Goal: Information Seeking & Learning: Find specific fact

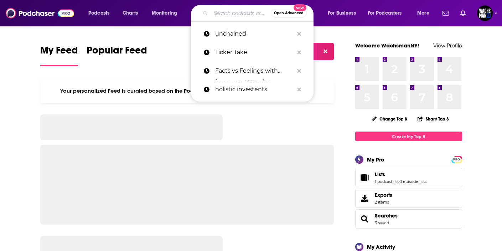
click at [227, 12] on input "Search podcasts, credits, & more..." at bounding box center [241, 12] width 60 height 11
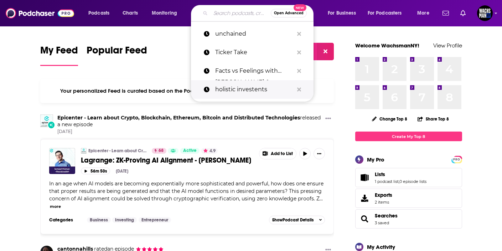
click at [231, 86] on p "holistic investents" at bounding box center [254, 89] width 78 height 19
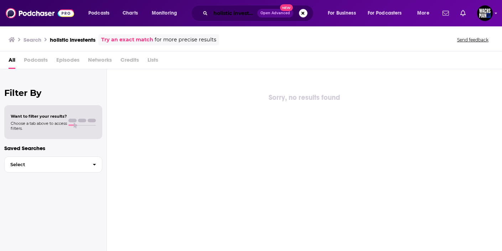
click at [247, 11] on input "holistic investents" at bounding box center [234, 12] width 47 height 11
click at [242, 9] on input "holistic investents" at bounding box center [234, 12] width 47 height 11
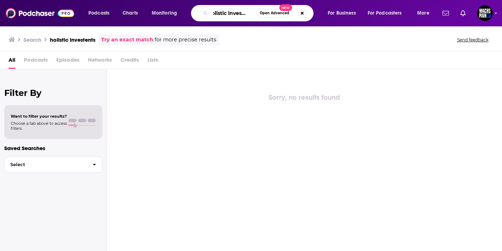
scroll to position [0, 5]
type input "holistic investent"
